Goal: Communication & Community: Share content

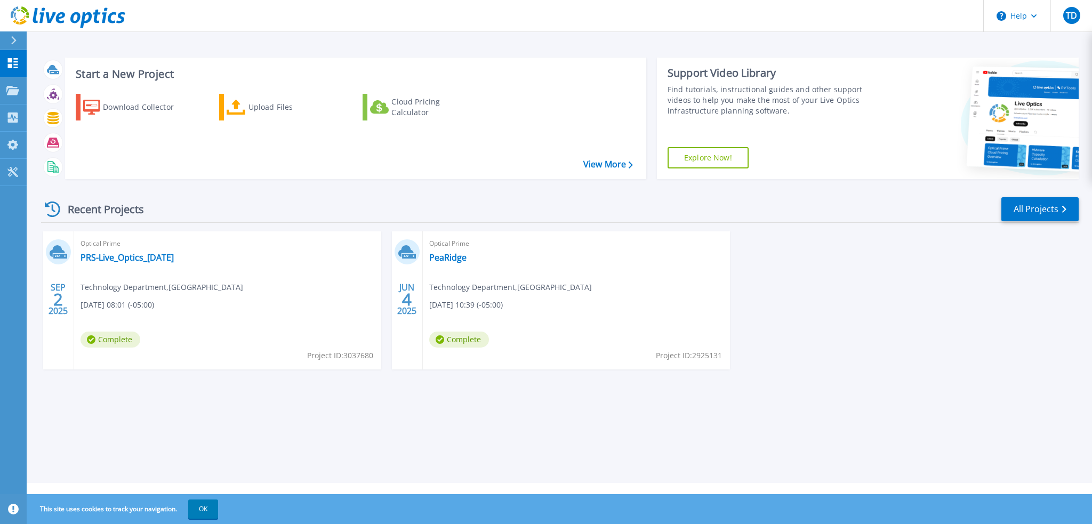
click at [111, 340] on span "Complete" at bounding box center [111, 340] width 60 height 16
click at [149, 258] on link "PRS-Live_Optics_[DATE]" at bounding box center [127, 257] width 93 height 11
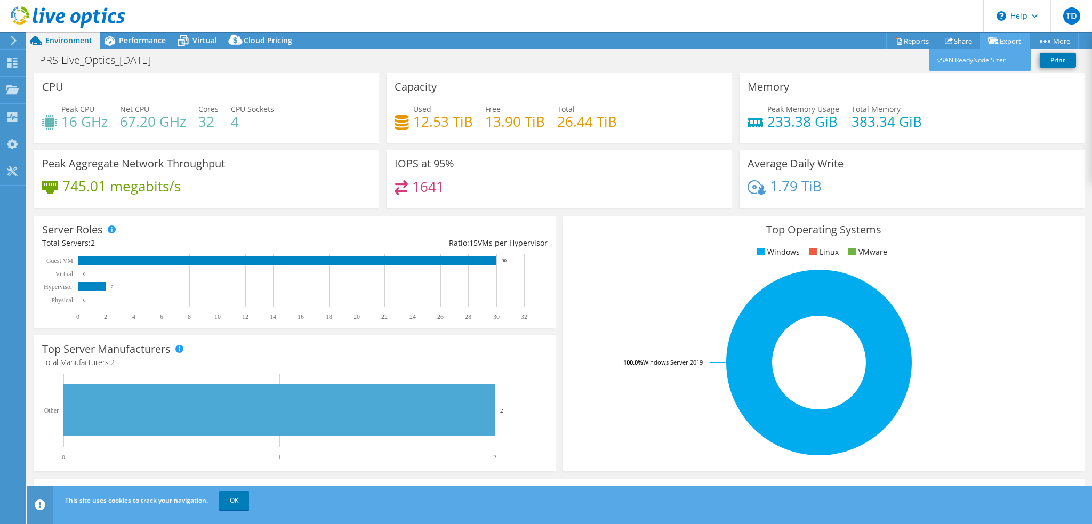
click at [1005, 39] on link "Export" at bounding box center [1005, 41] width 50 height 17
click at [983, 59] on link "vSAN ReadyNode Sizer" at bounding box center [979, 60] width 101 height 22
click at [1055, 61] on link "Print" at bounding box center [1058, 60] width 36 height 15
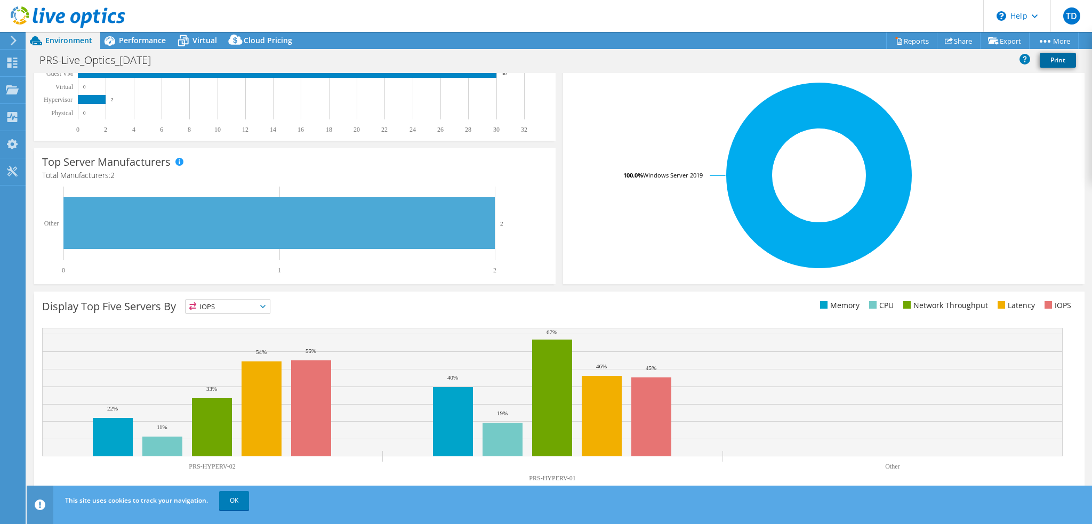
click at [1057, 60] on link "Print" at bounding box center [1058, 60] width 36 height 15
click at [1059, 57] on link "Print" at bounding box center [1058, 60] width 36 height 15
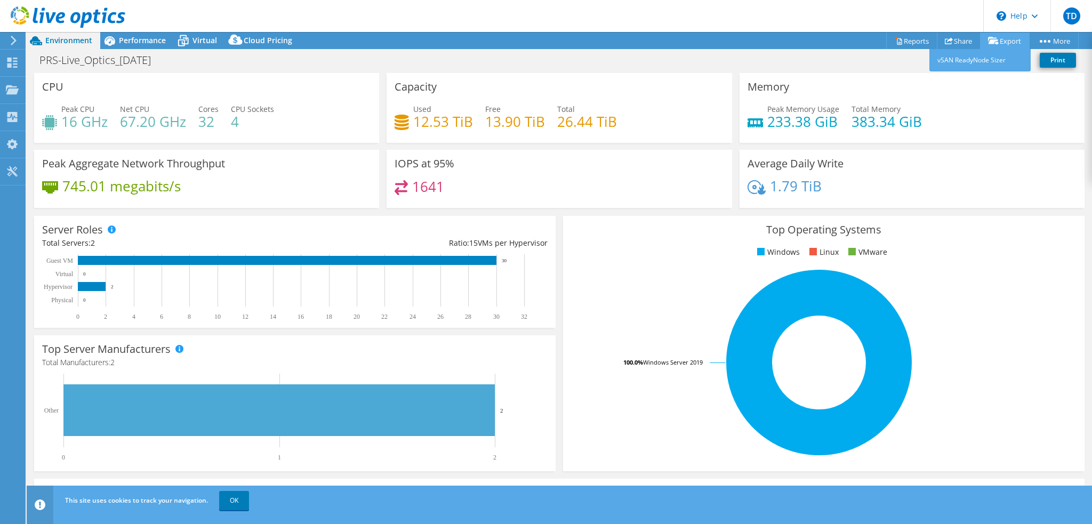
click at [1002, 39] on link "Export" at bounding box center [1005, 41] width 50 height 17
click at [957, 43] on link "Share" at bounding box center [959, 41] width 44 height 17
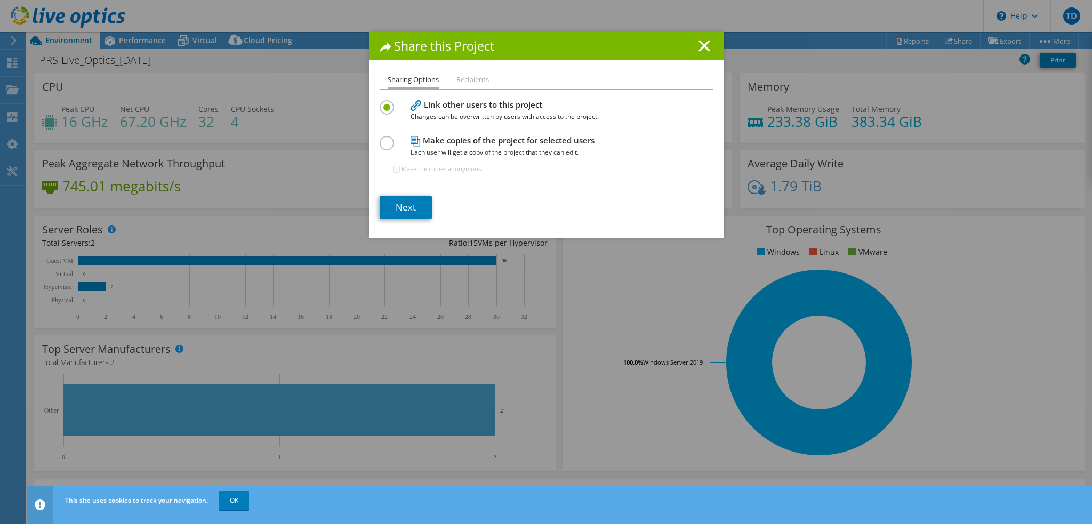
click at [468, 79] on li "Recipients" at bounding box center [472, 80] width 33 height 13
click at [470, 80] on li "Recipients" at bounding box center [472, 80] width 33 height 13
click at [478, 81] on li "Recipients" at bounding box center [472, 80] width 33 height 13
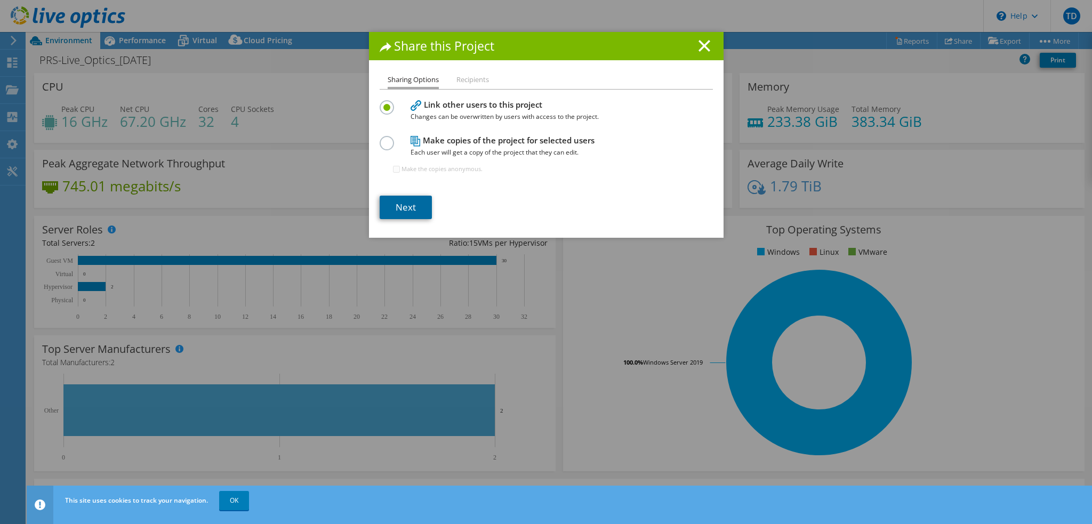
click at [397, 201] on link "Next" at bounding box center [406, 207] width 52 height 23
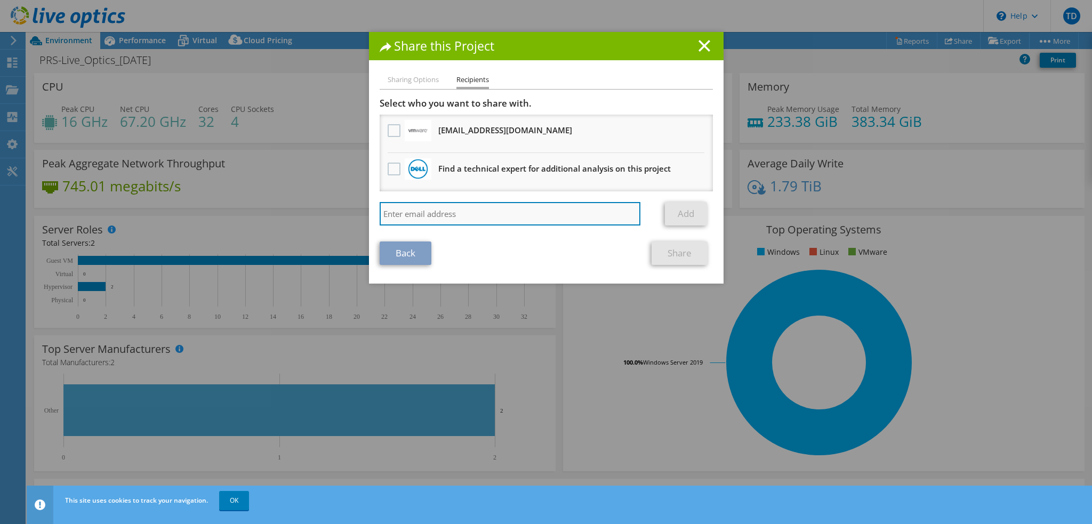
click at [471, 208] on input "search" at bounding box center [510, 213] width 261 height 23
type input "[PERSON_NAME][EMAIL_ADDRESS][DOMAIN_NAME]"
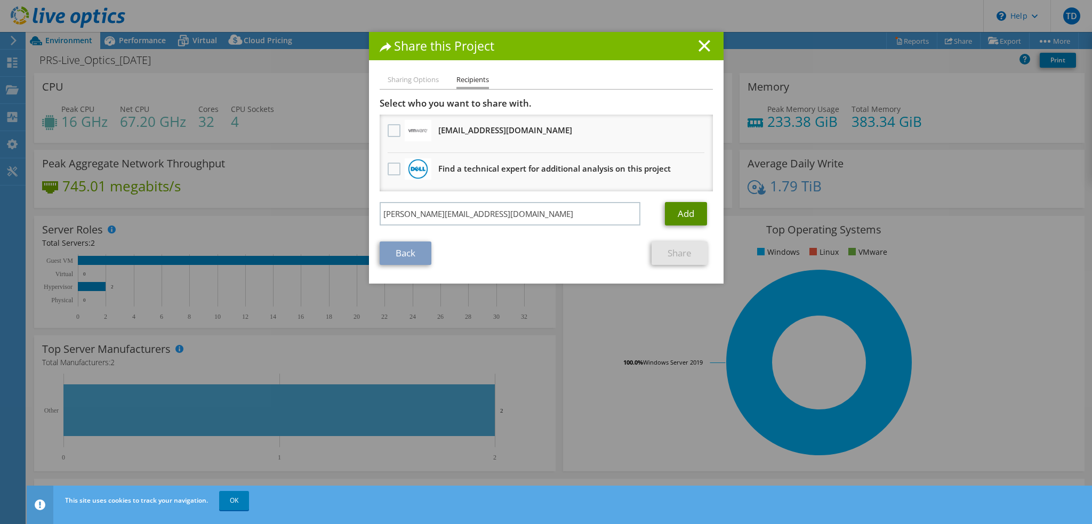
click at [674, 211] on link "Add" at bounding box center [686, 213] width 42 height 23
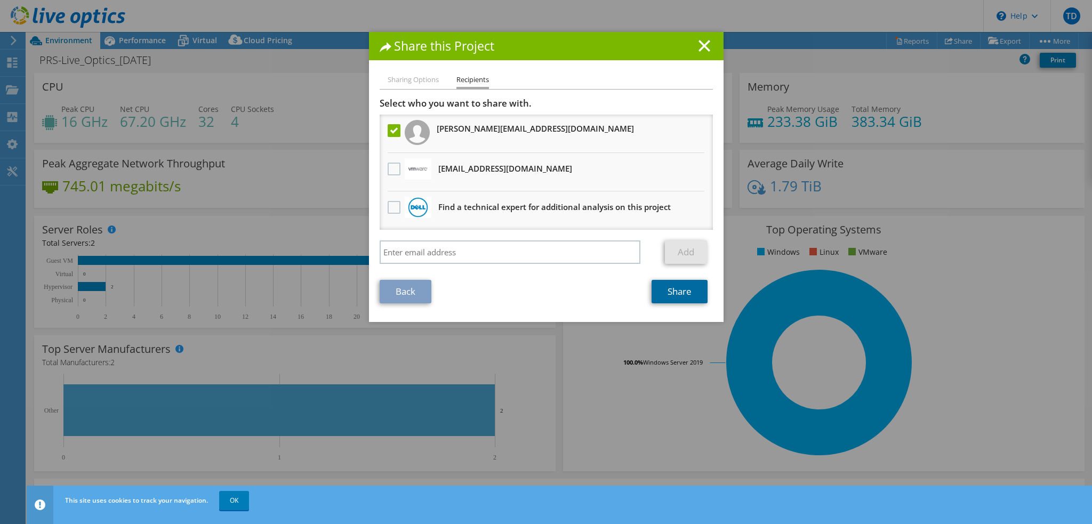
click at [681, 288] on link "Share" at bounding box center [680, 291] width 56 height 23
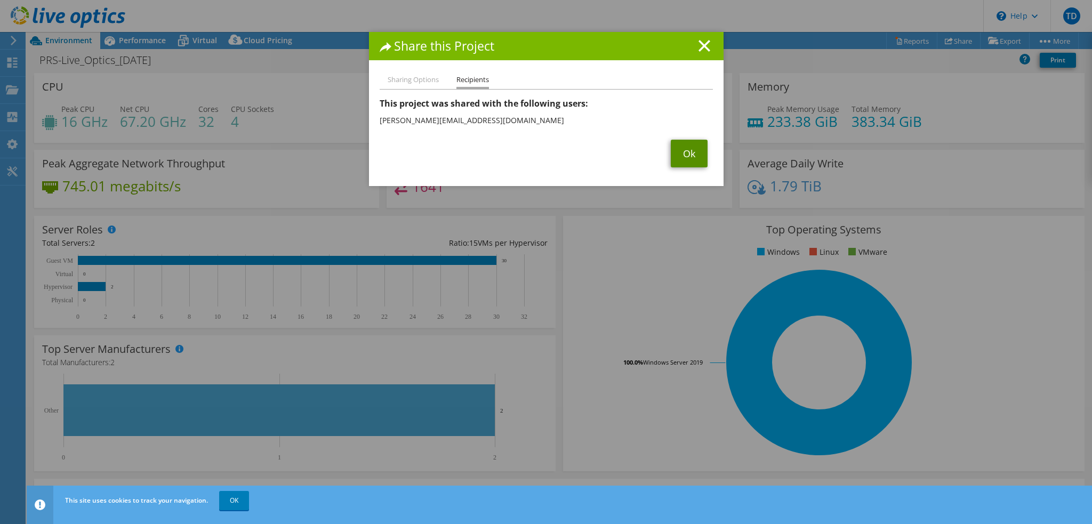
click at [693, 156] on link "Ok" at bounding box center [689, 154] width 37 height 28
